Goal: Information Seeking & Learning: Understand process/instructions

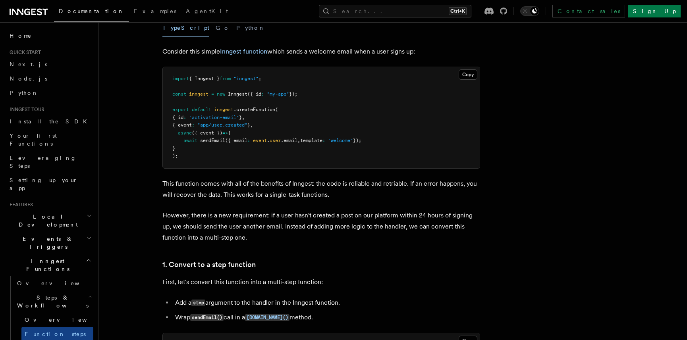
scroll to position [72, 0]
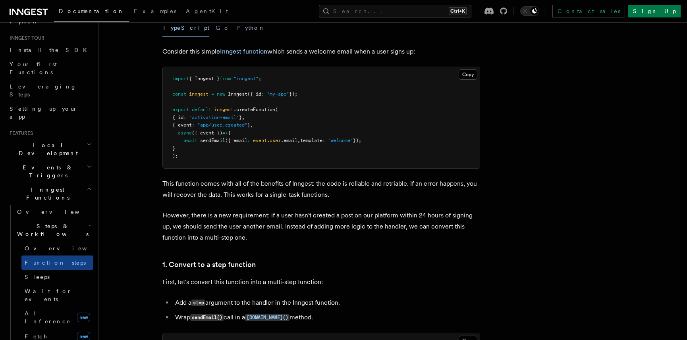
click at [242, 158] on pre "import { Inngest } from "inngest" ; const inngest = new Inngest ({ id : "my-app…" at bounding box center [321, 117] width 317 height 101
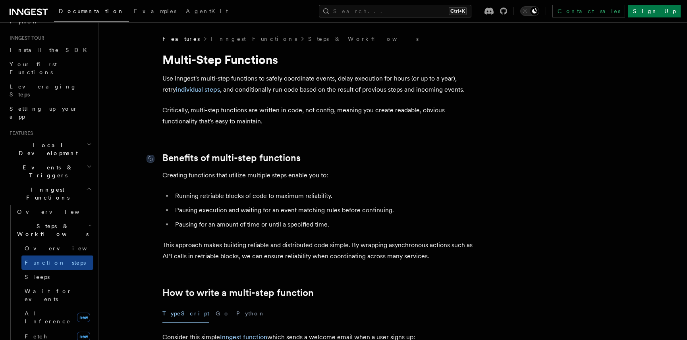
scroll to position [0, 0]
click at [52, 242] on link "Overview" at bounding box center [57, 249] width 72 height 14
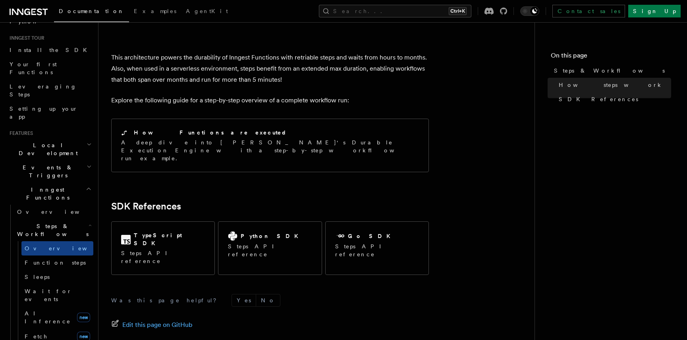
scroll to position [824, 0]
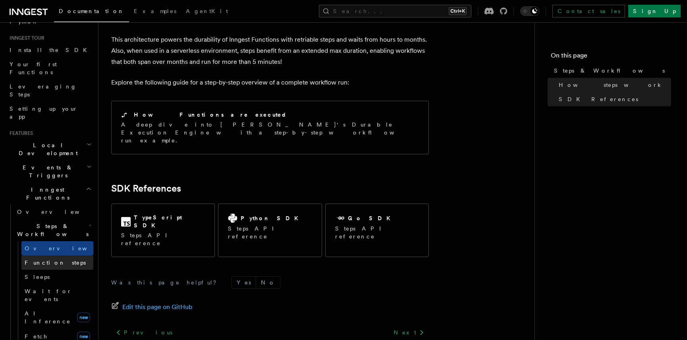
click at [52, 260] on span "Function steps" at bounding box center [55, 263] width 61 height 6
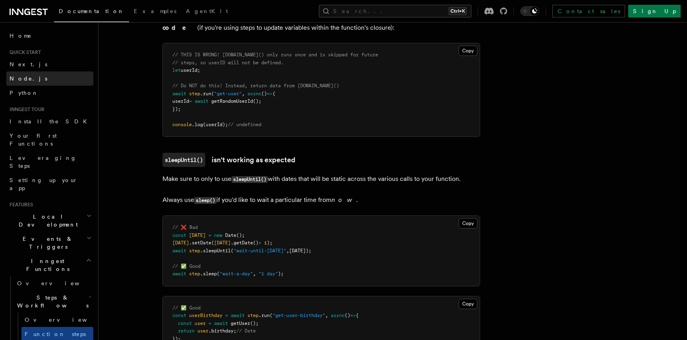
click at [31, 75] on link "Node.js" at bounding box center [49, 79] width 87 height 14
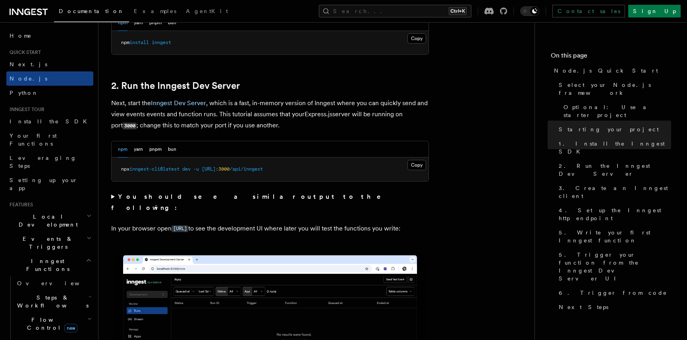
scroll to position [644, 0]
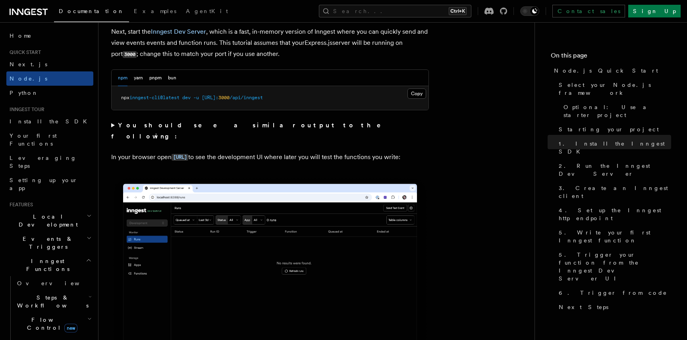
click at [418, 99] on pre "npx inngest-cli@latest dev -u [URL]: 3000 /api/inngest" at bounding box center [270, 98] width 317 height 24
click at [417, 95] on button "Copy Copied" at bounding box center [417, 94] width 19 height 10
